Goal: Check status: Check status

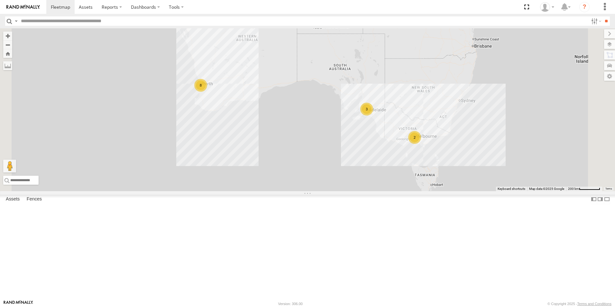
click at [0, 0] on link at bounding box center [0, 0] width 0 height 0
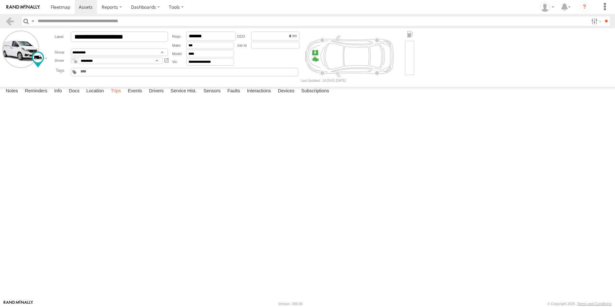
click at [120, 96] on label "Trips" at bounding box center [115, 91] width 17 height 9
click at [6, 17] on link at bounding box center [9, 20] width 9 height 9
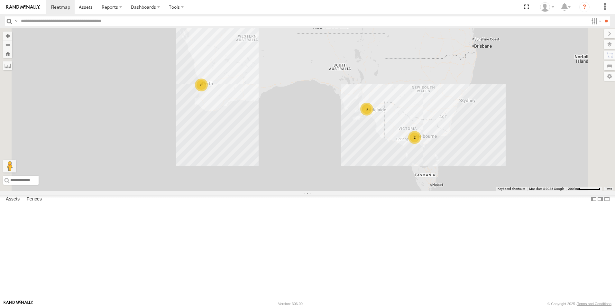
click at [0, 0] on link at bounding box center [0, 0] width 0 height 0
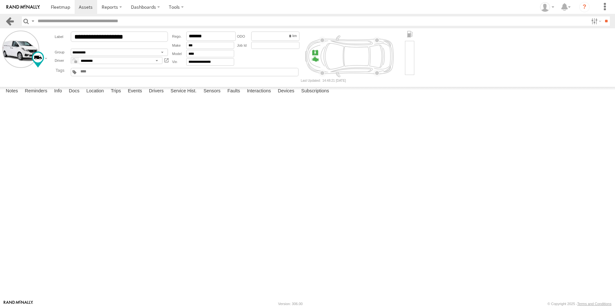
click at [7, 22] on link at bounding box center [9, 20] width 9 height 9
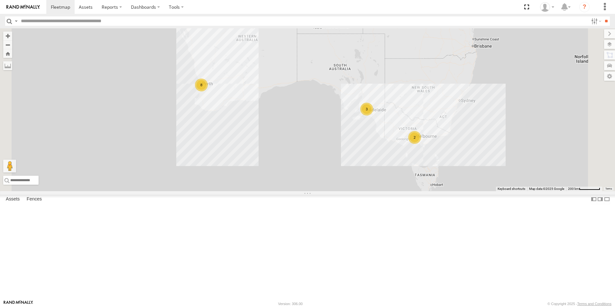
click at [0, 0] on link at bounding box center [0, 0] width 0 height 0
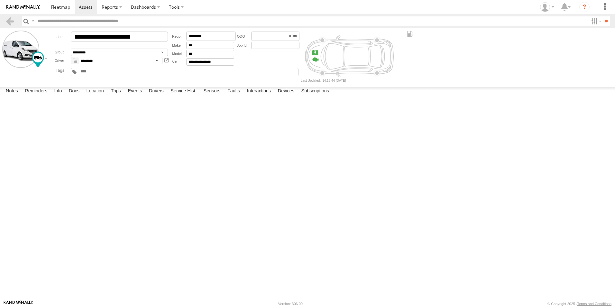
click at [112, 96] on label "Trips" at bounding box center [115, 91] width 17 height 9
click at [5, 22] on header "Search Query Asset ID Asset Label Registration Manufacturer Model VIN Job ID" at bounding box center [307, 21] width 615 height 14
click at [11, 19] on link at bounding box center [9, 20] width 9 height 9
